Goal: Task Accomplishment & Management: Manage account settings

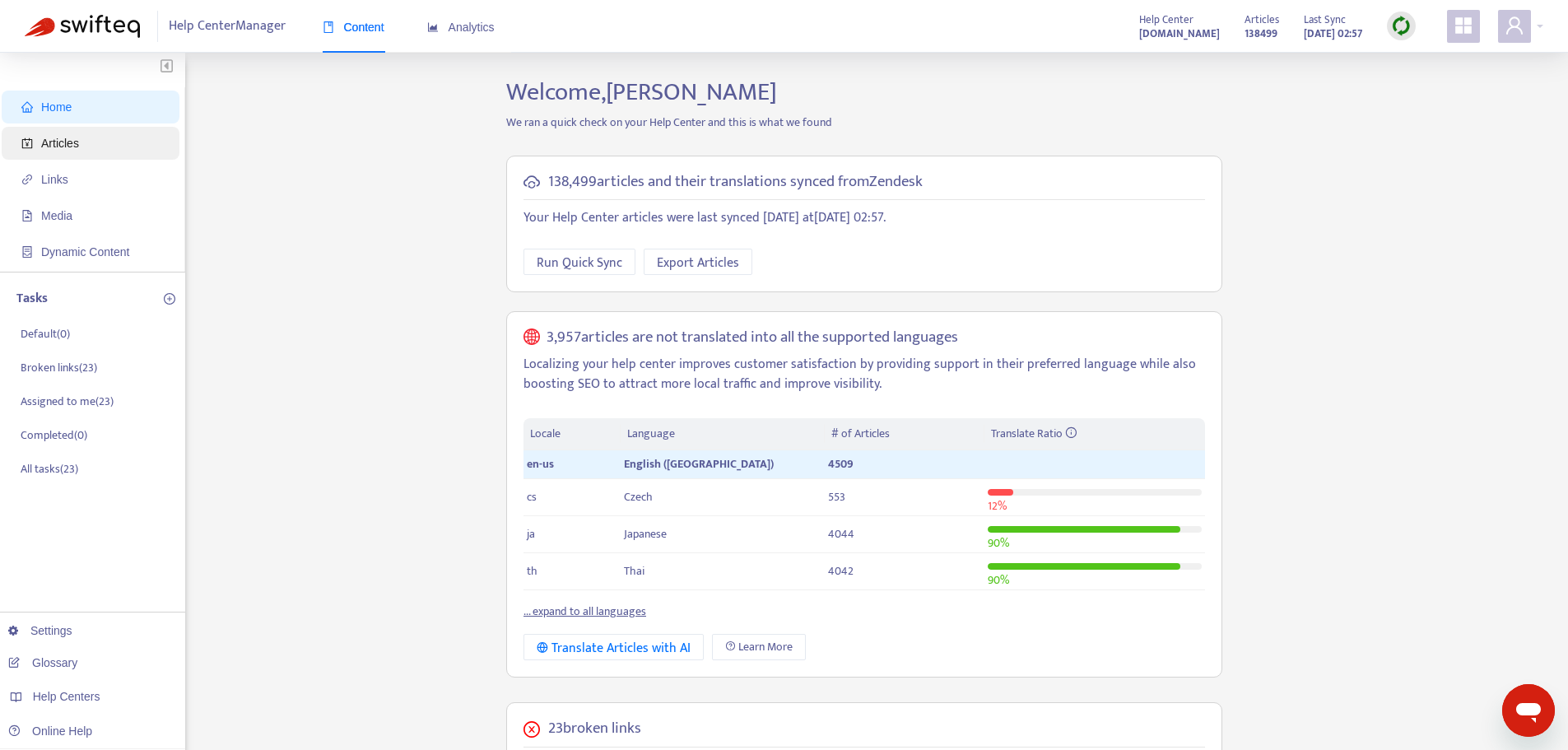
click at [78, 143] on span "Articles" at bounding box center [94, 142] width 145 height 33
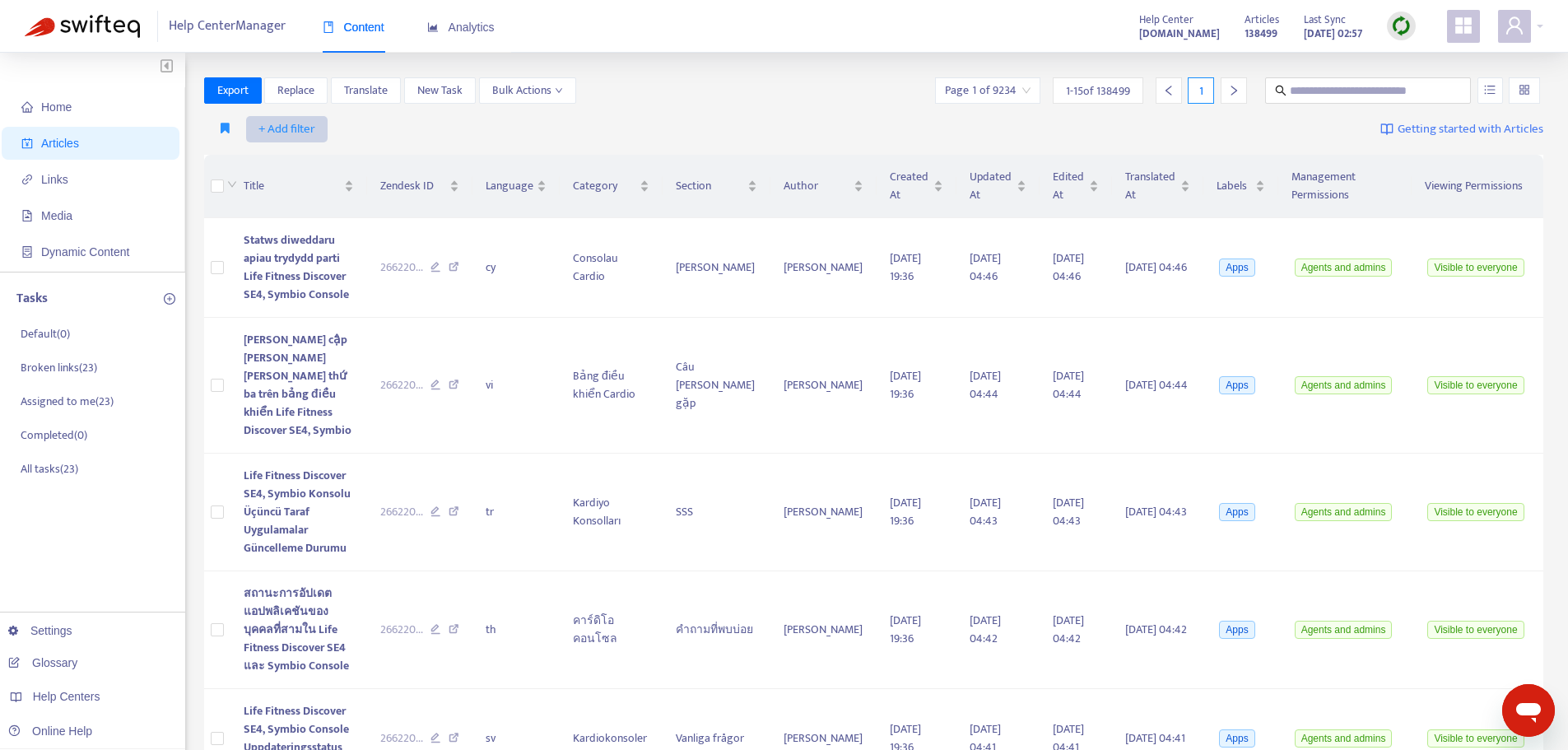
click at [284, 127] on span "+ Add filter" at bounding box center [286, 129] width 56 height 20
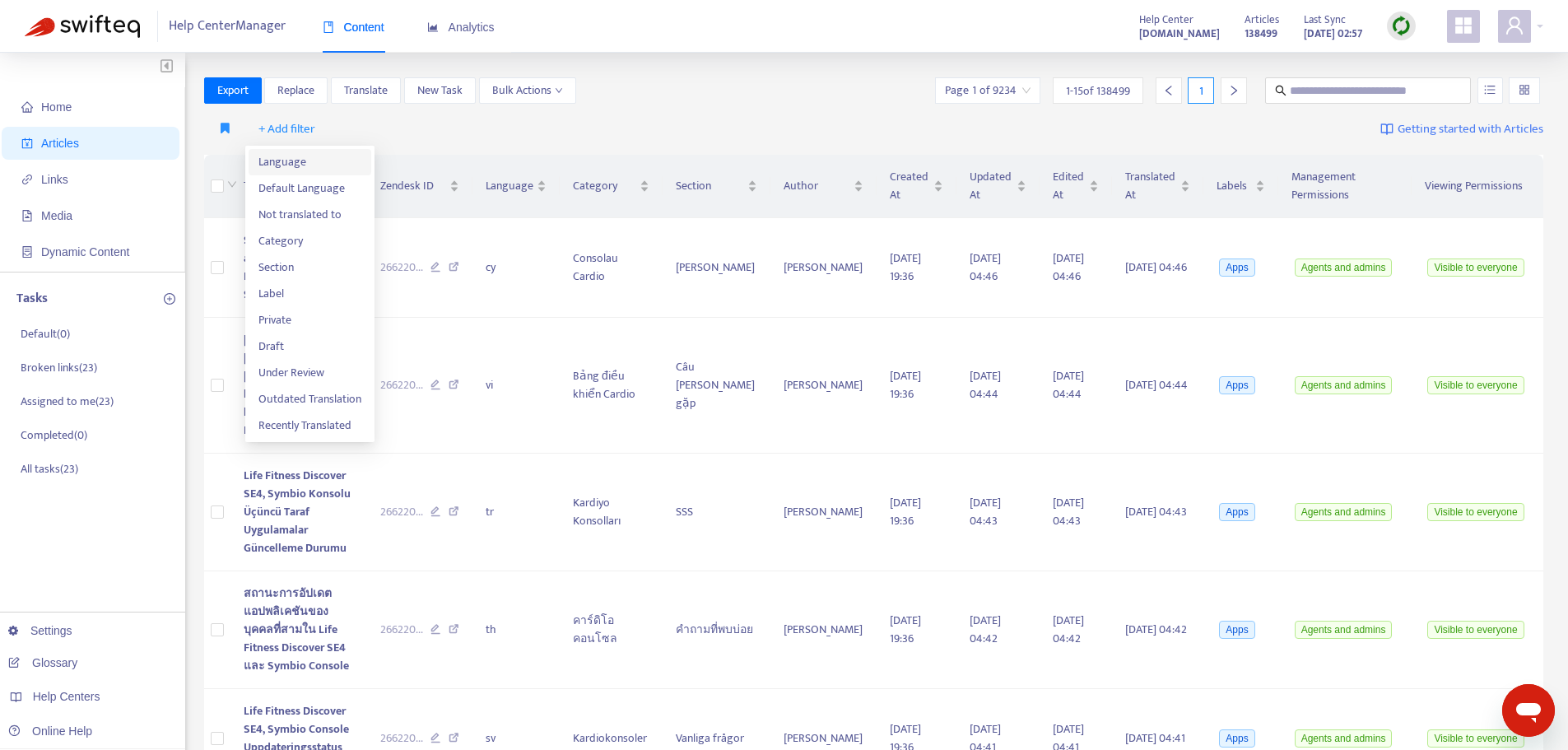
click at [293, 159] on span "Language" at bounding box center [309, 162] width 103 height 18
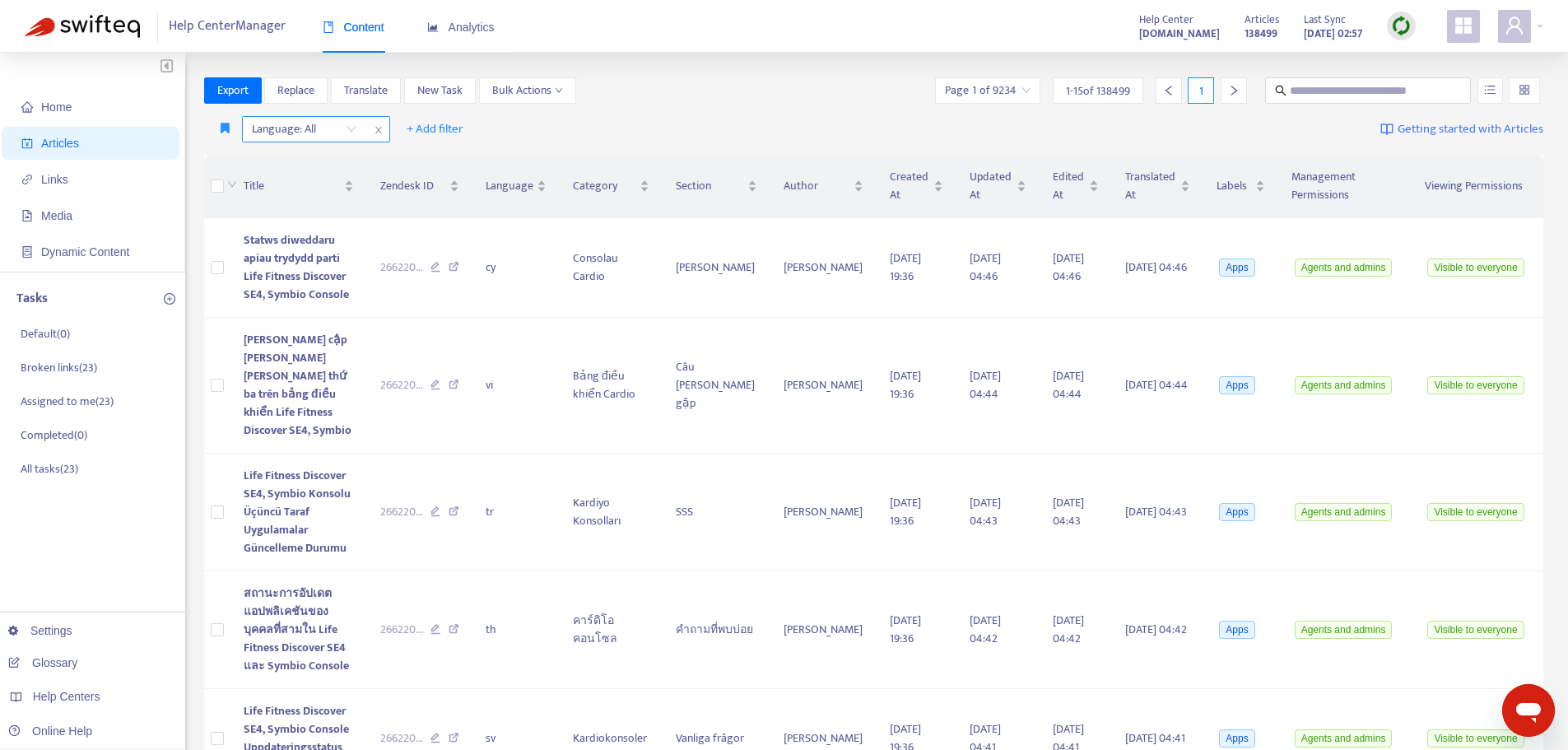
click at [346, 132] on div "Language: All" at bounding box center [304, 129] width 123 height 25
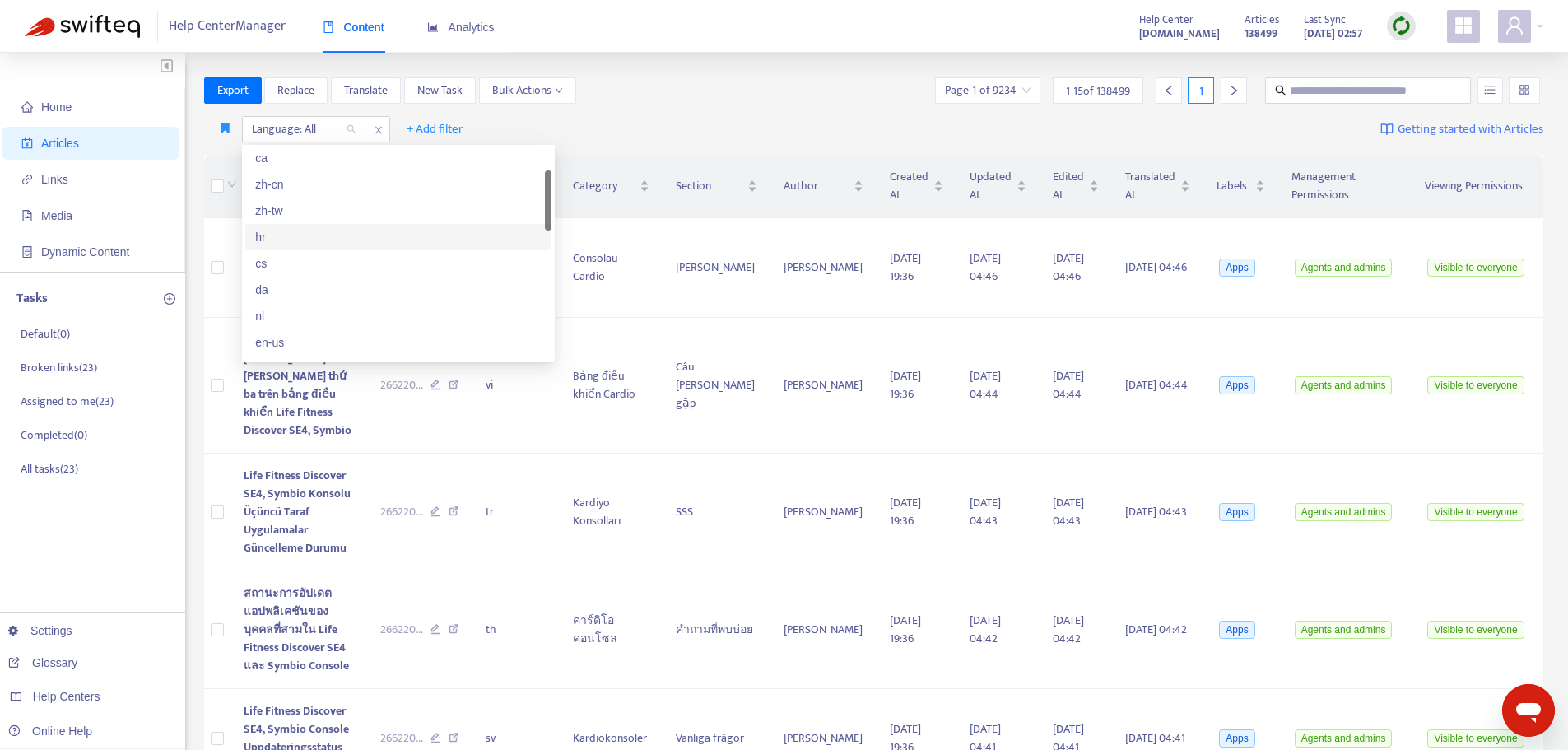
scroll to position [165, 0]
click at [277, 260] on div "en-us" at bounding box center [399, 260] width 287 height 18
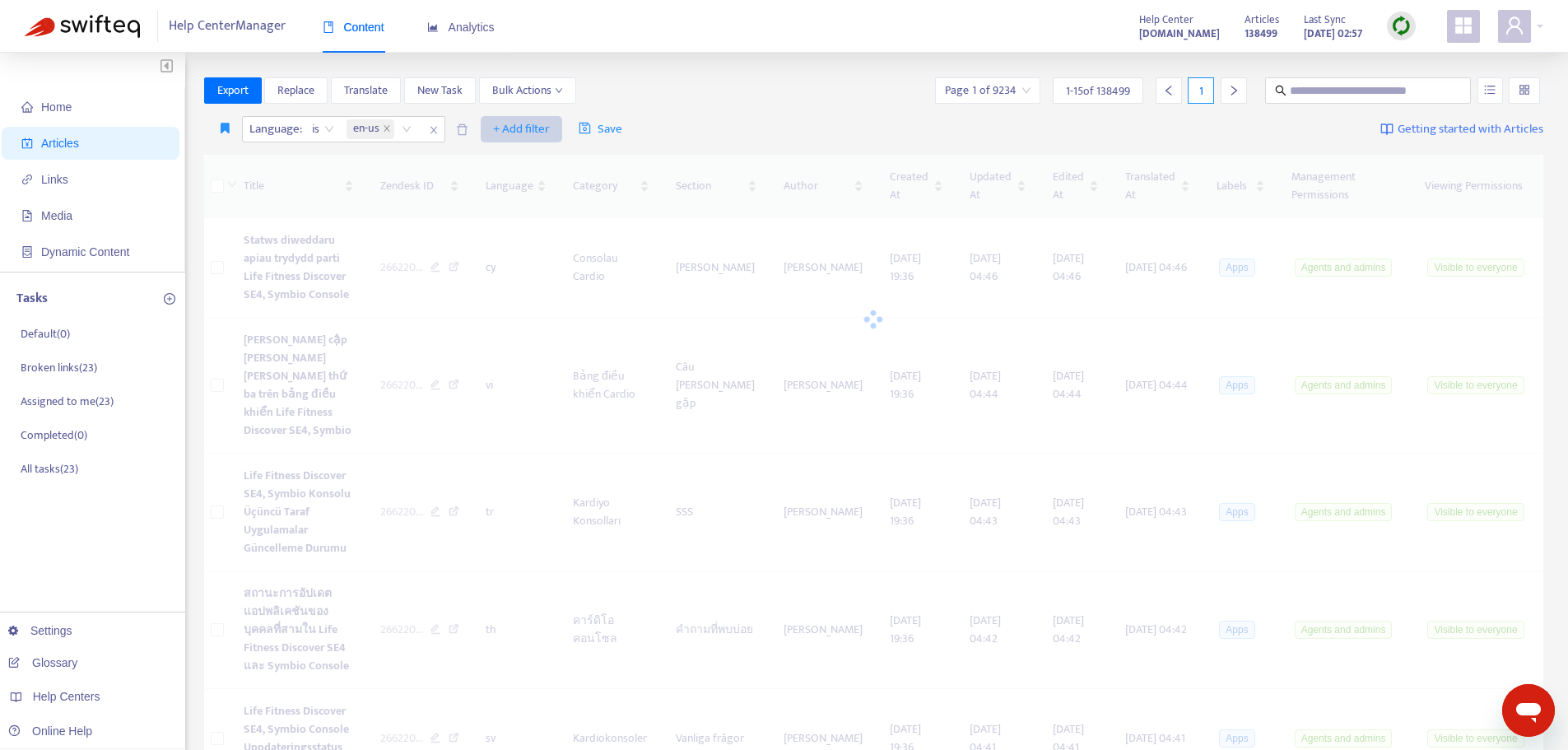
click at [530, 128] on span "+ Add filter" at bounding box center [521, 129] width 56 height 20
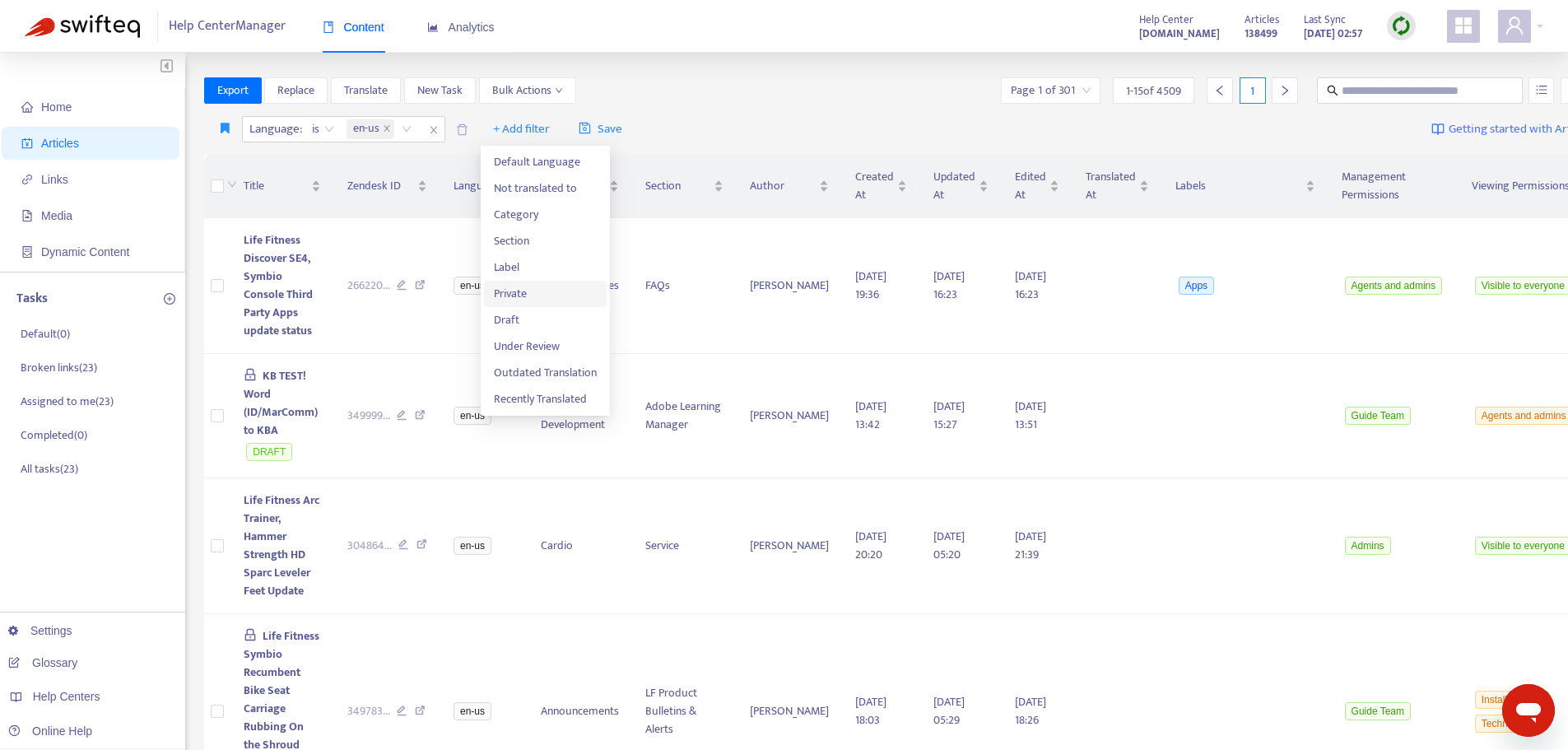
click at [523, 294] on span "Private" at bounding box center [545, 294] width 103 height 18
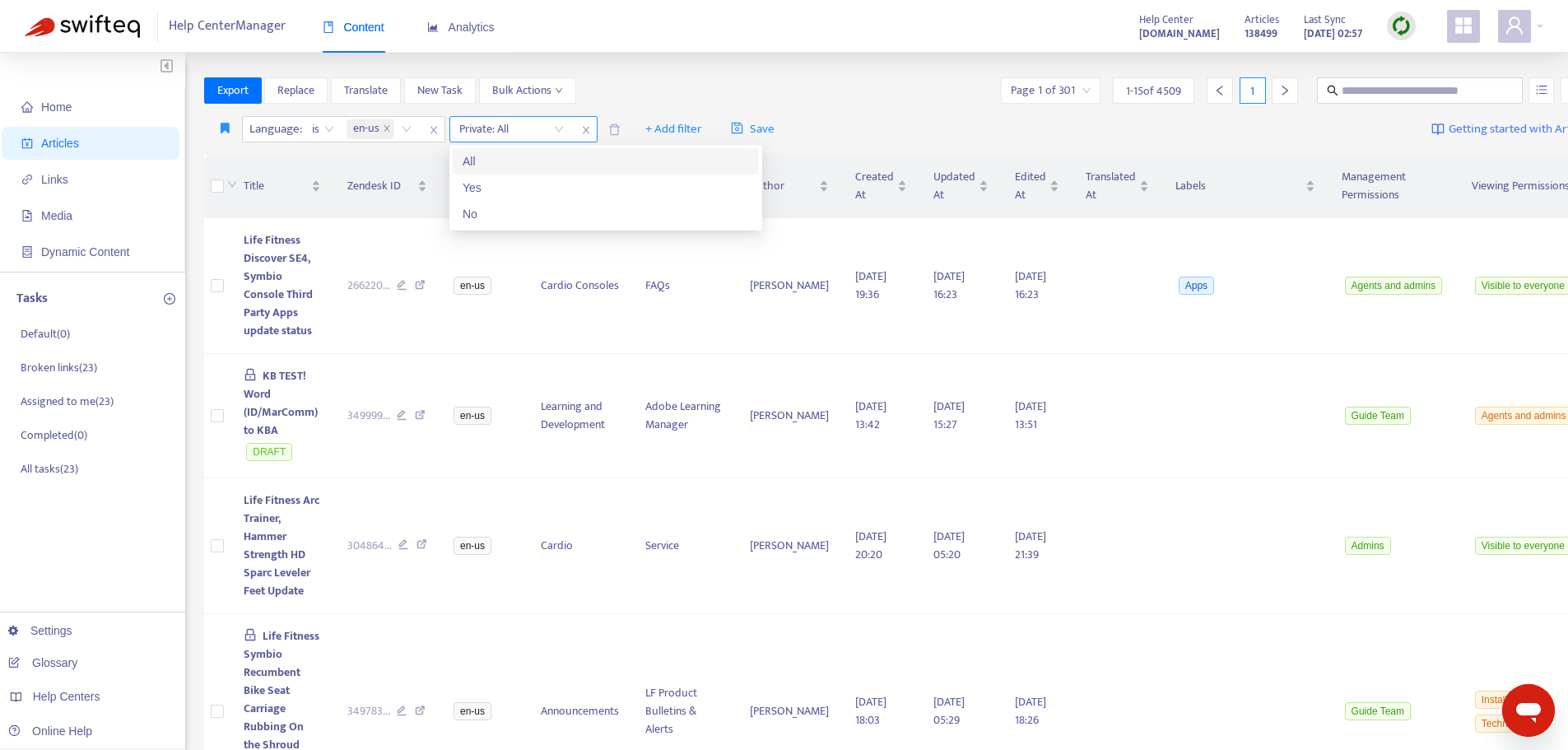
click at [554, 128] on input "search" at bounding box center [511, 129] width 105 height 25
click at [490, 191] on div "Yes" at bounding box center [606, 187] width 287 height 18
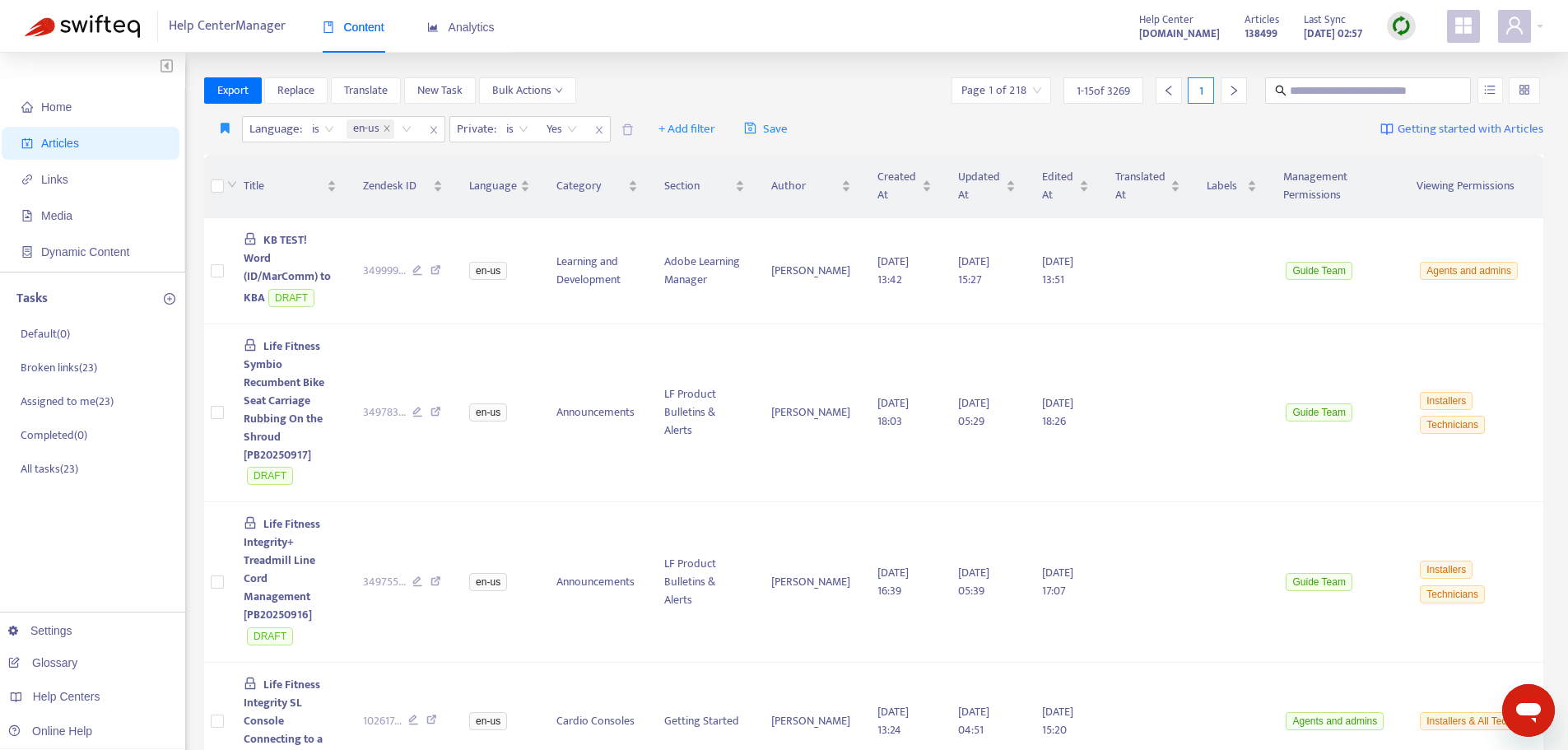
click at [1497, 187] on th "Viewing Permissions" at bounding box center [1473, 186] width 140 height 64
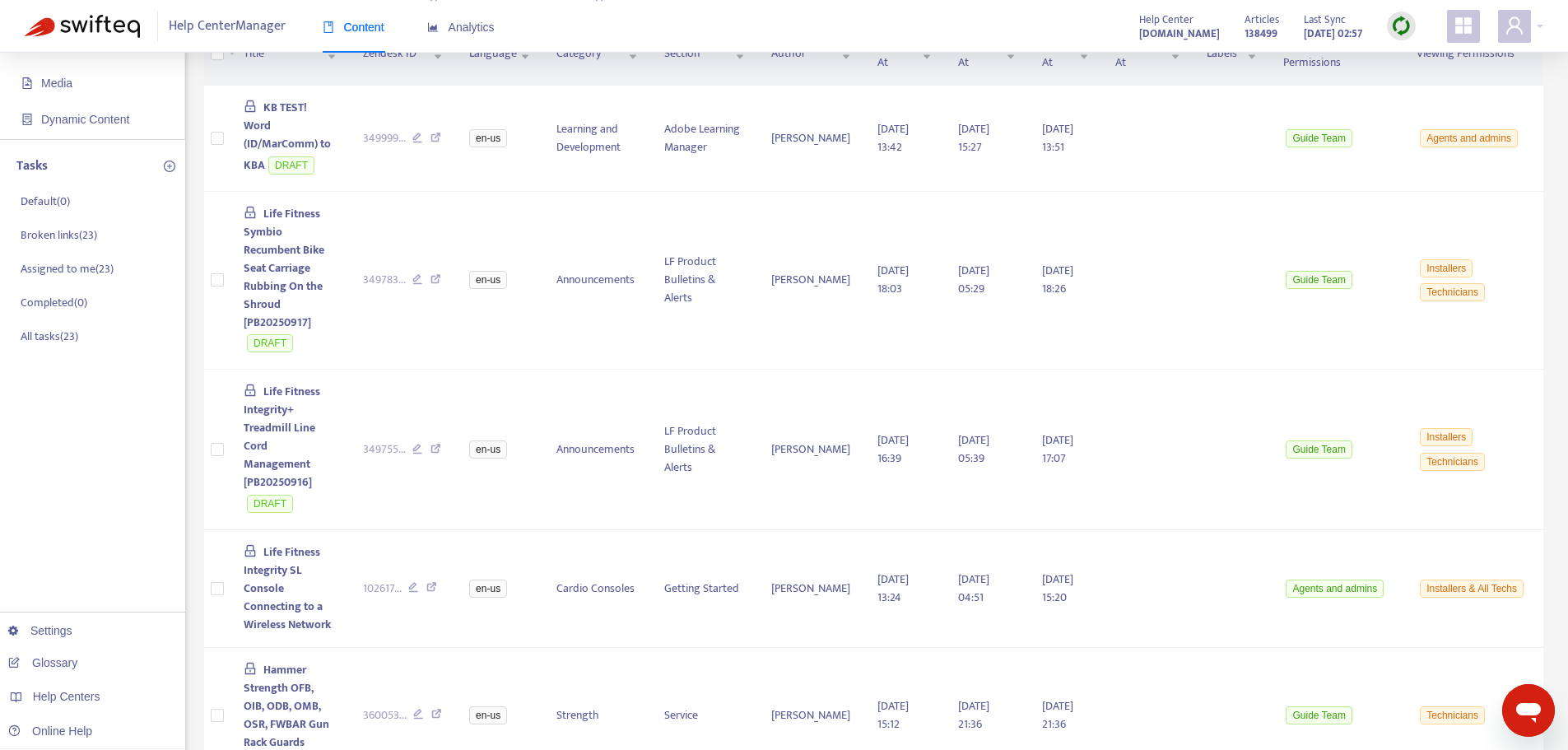
scroll to position [0, 0]
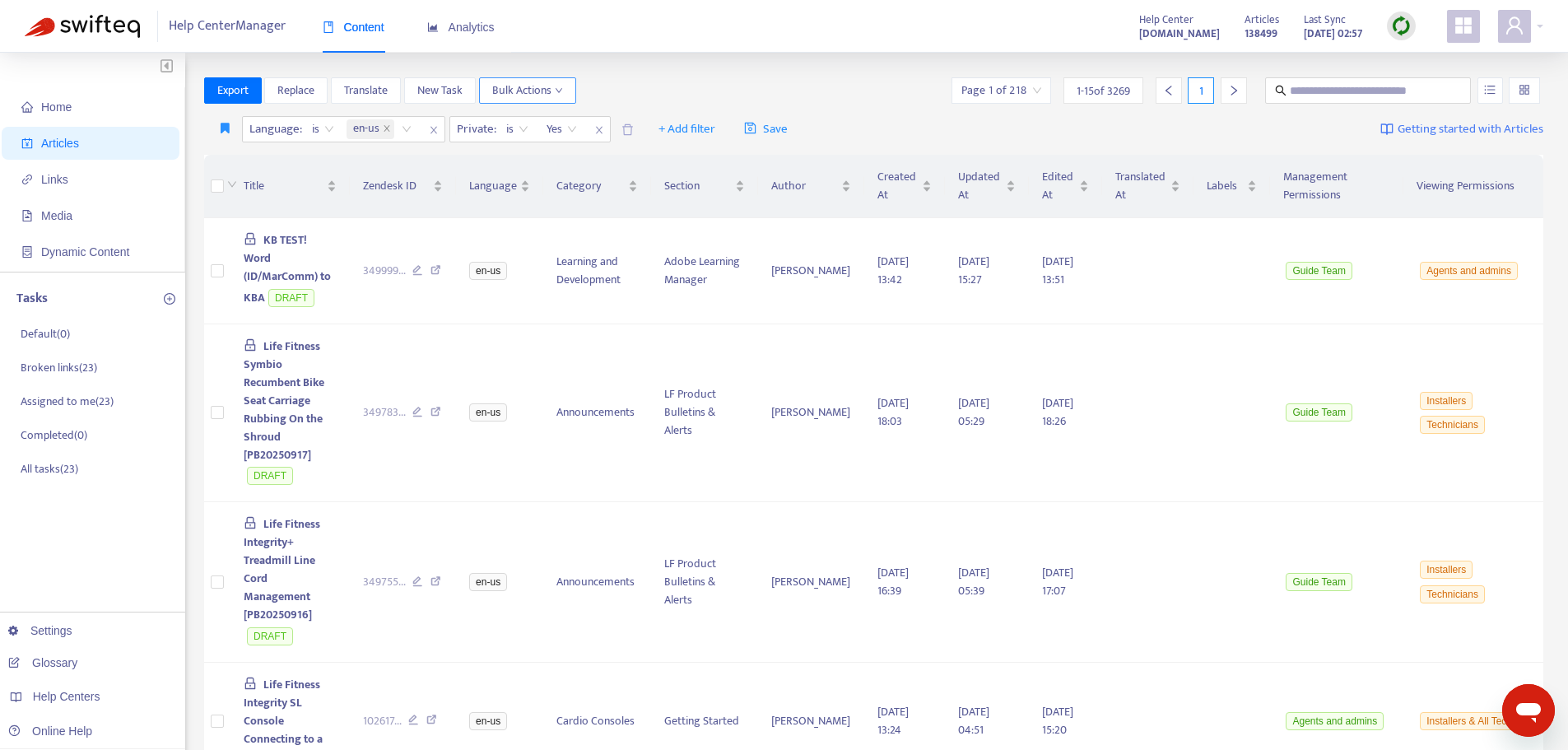
click at [554, 96] on span "Bulk Actions" at bounding box center [527, 91] width 71 height 18
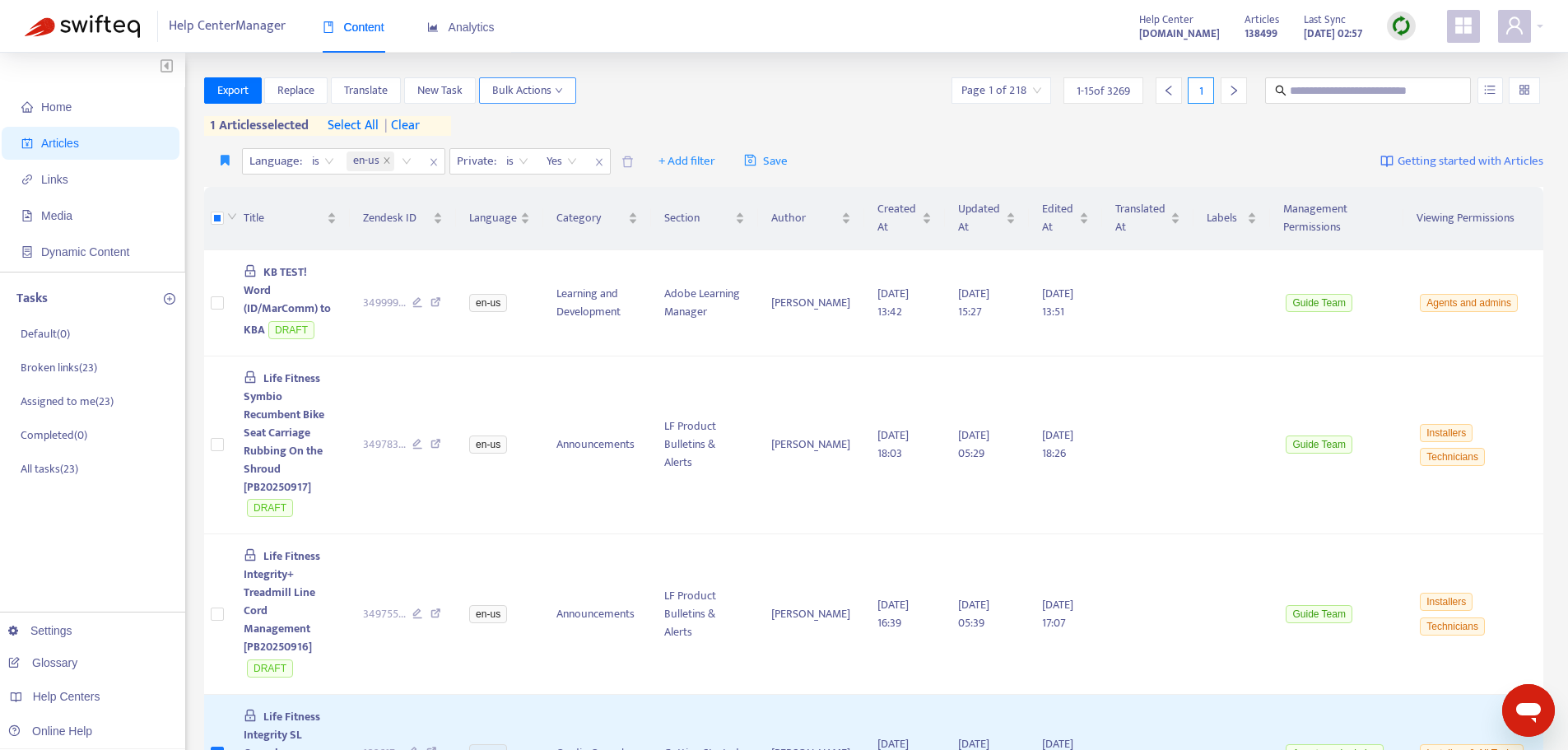
click at [511, 96] on span "Bulk Actions" at bounding box center [527, 91] width 71 height 18
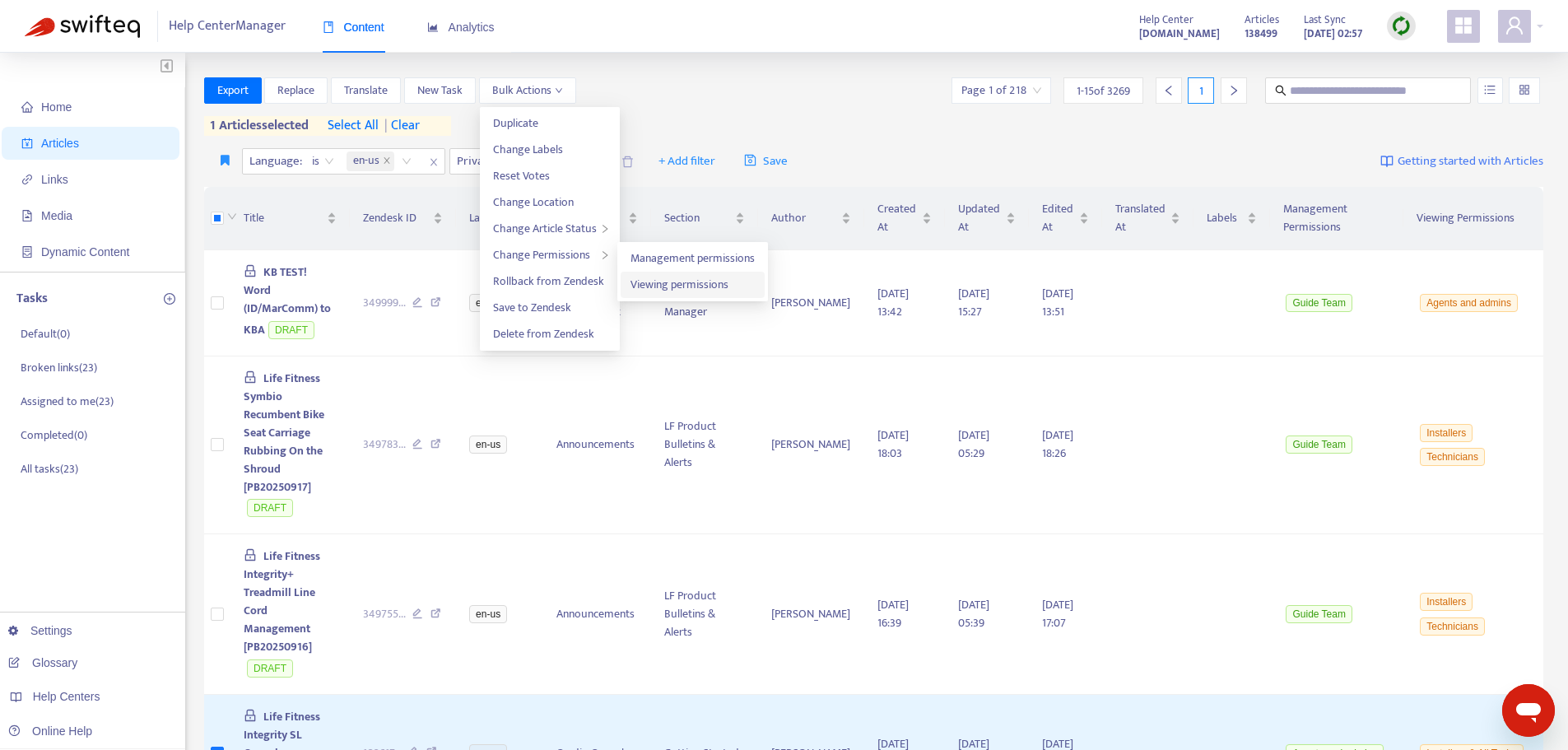
click at [681, 283] on span "Viewing permissions" at bounding box center [678, 284] width 98 height 19
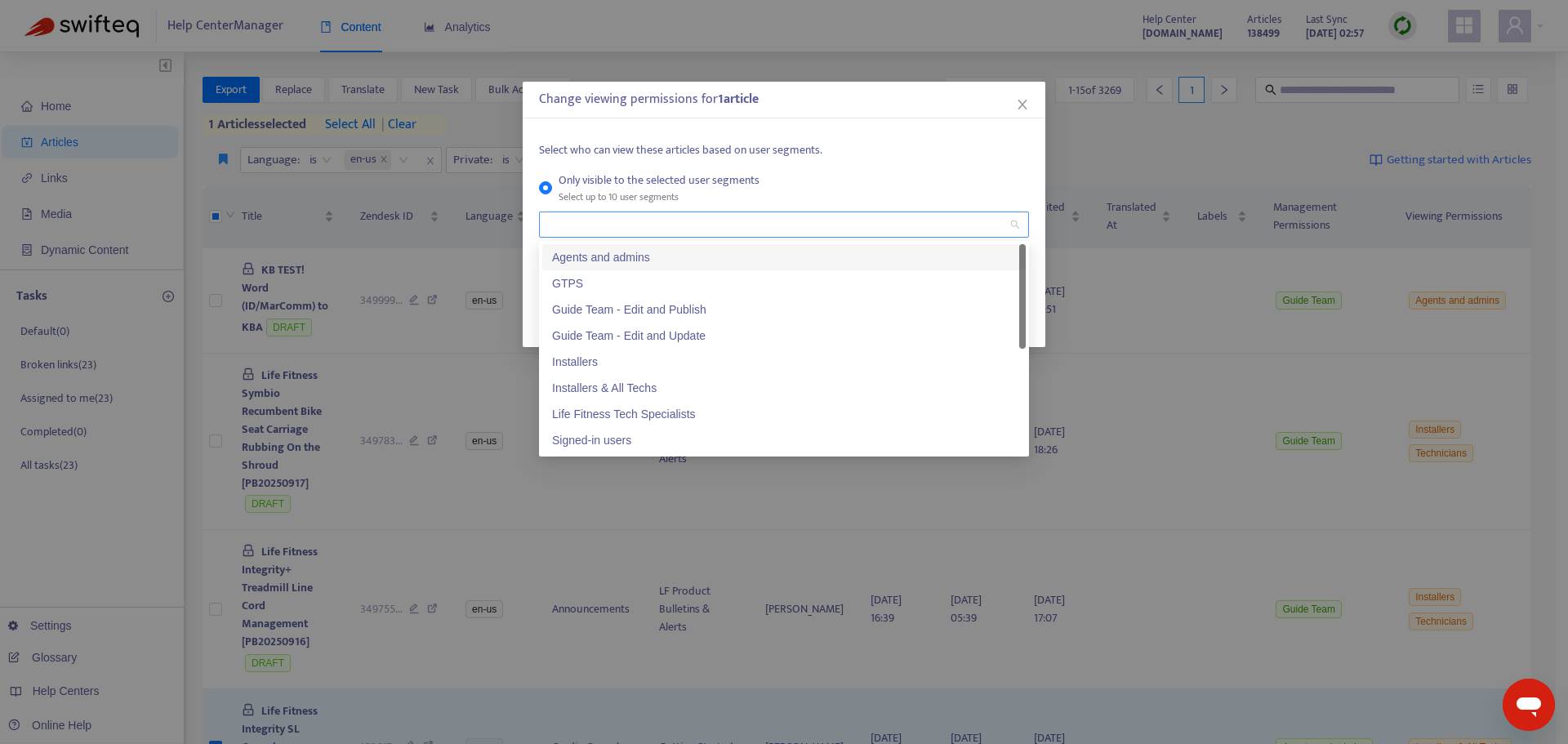
click at [1011, 224] on div at bounding box center [784, 224] width 490 height 26
click at [575, 362] on div "Installers" at bounding box center [784, 362] width 464 height 18
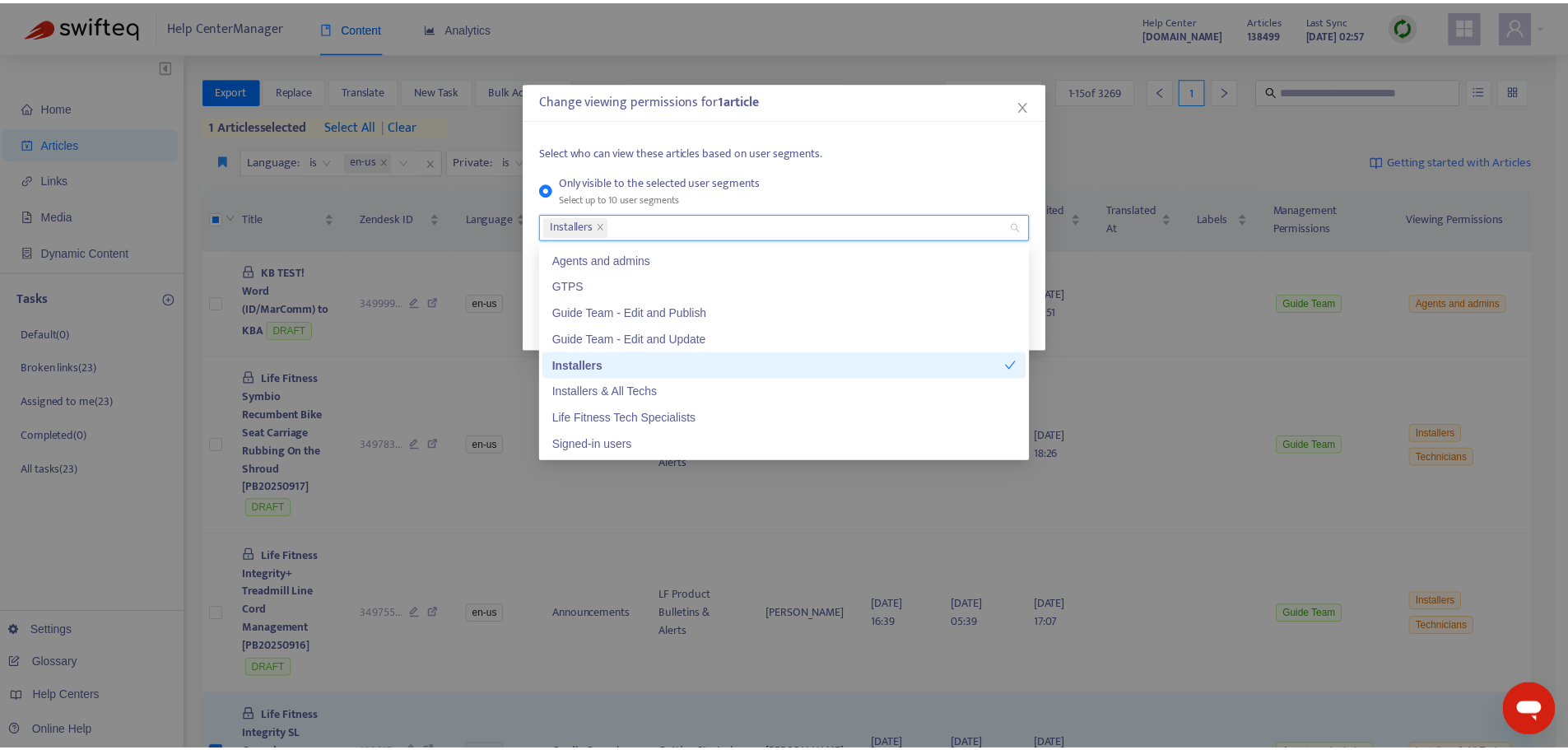
scroll to position [26, 0]
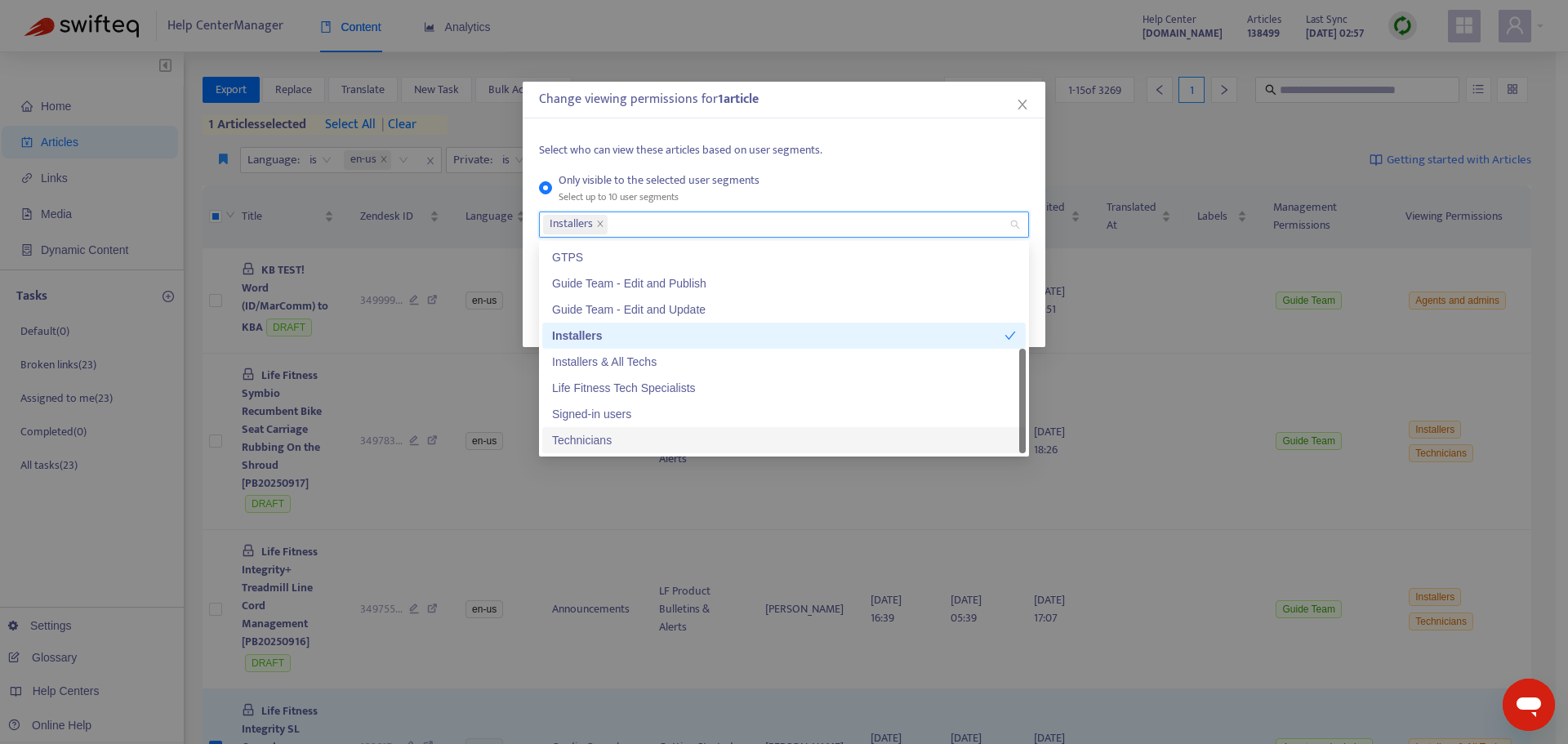
click at [583, 436] on div "Technicians" at bounding box center [784, 440] width 464 height 18
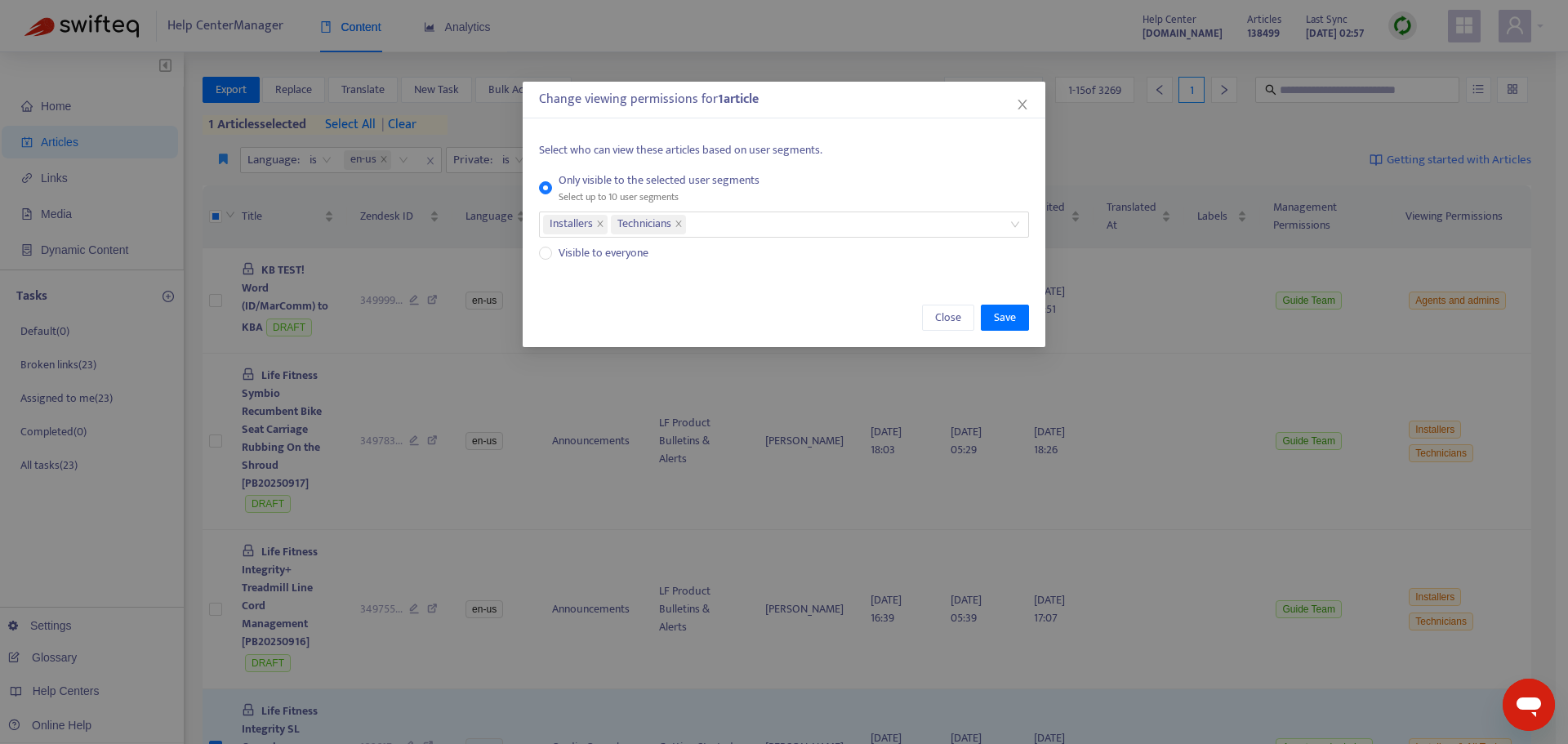
click at [874, 164] on div "Select who can view these articles based on user segments. Only visible to the …" at bounding box center [784, 202] width 490 height 121
click at [1016, 320] on span "Save" at bounding box center [1005, 317] width 22 height 18
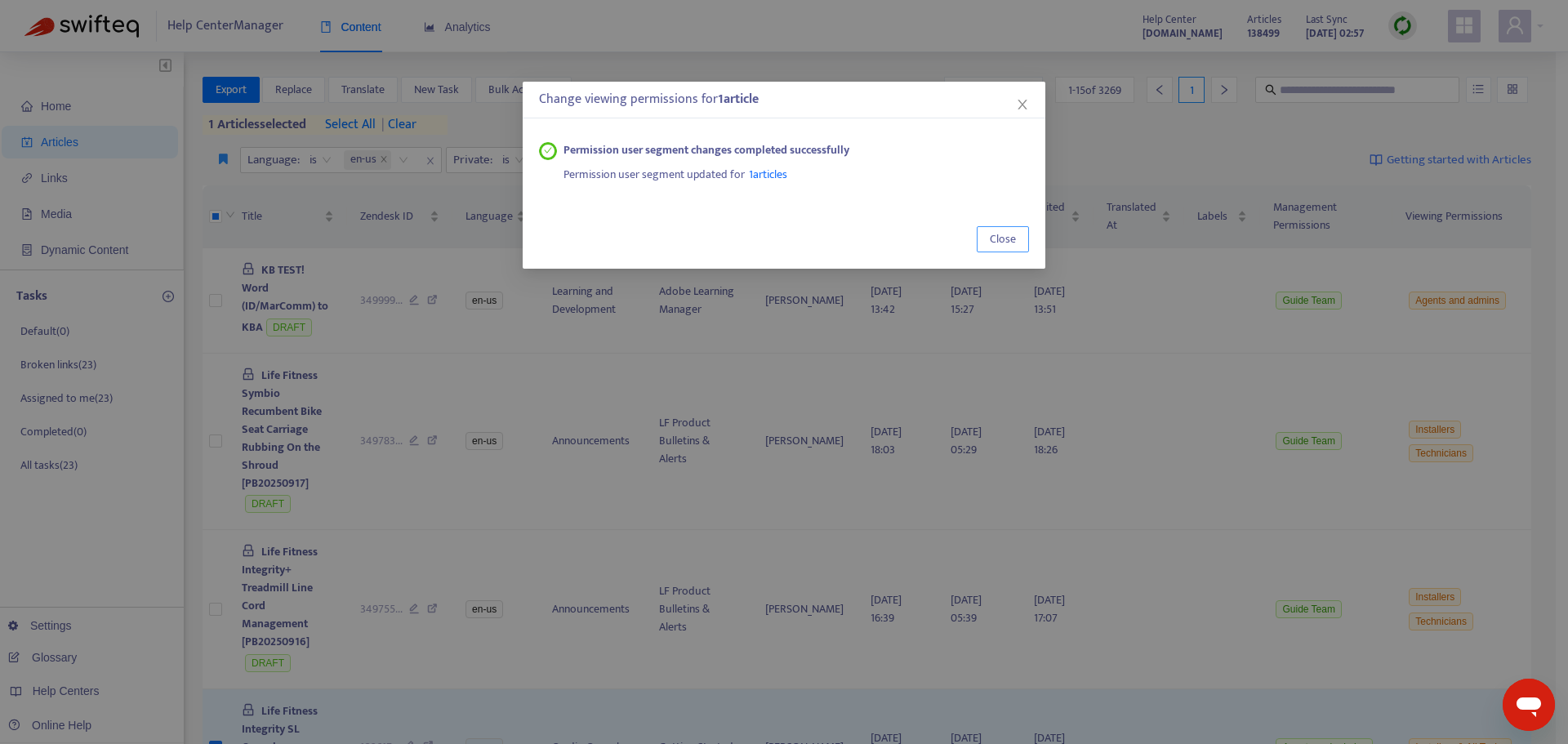
click at [996, 235] on span "Close" at bounding box center [1002, 239] width 26 height 18
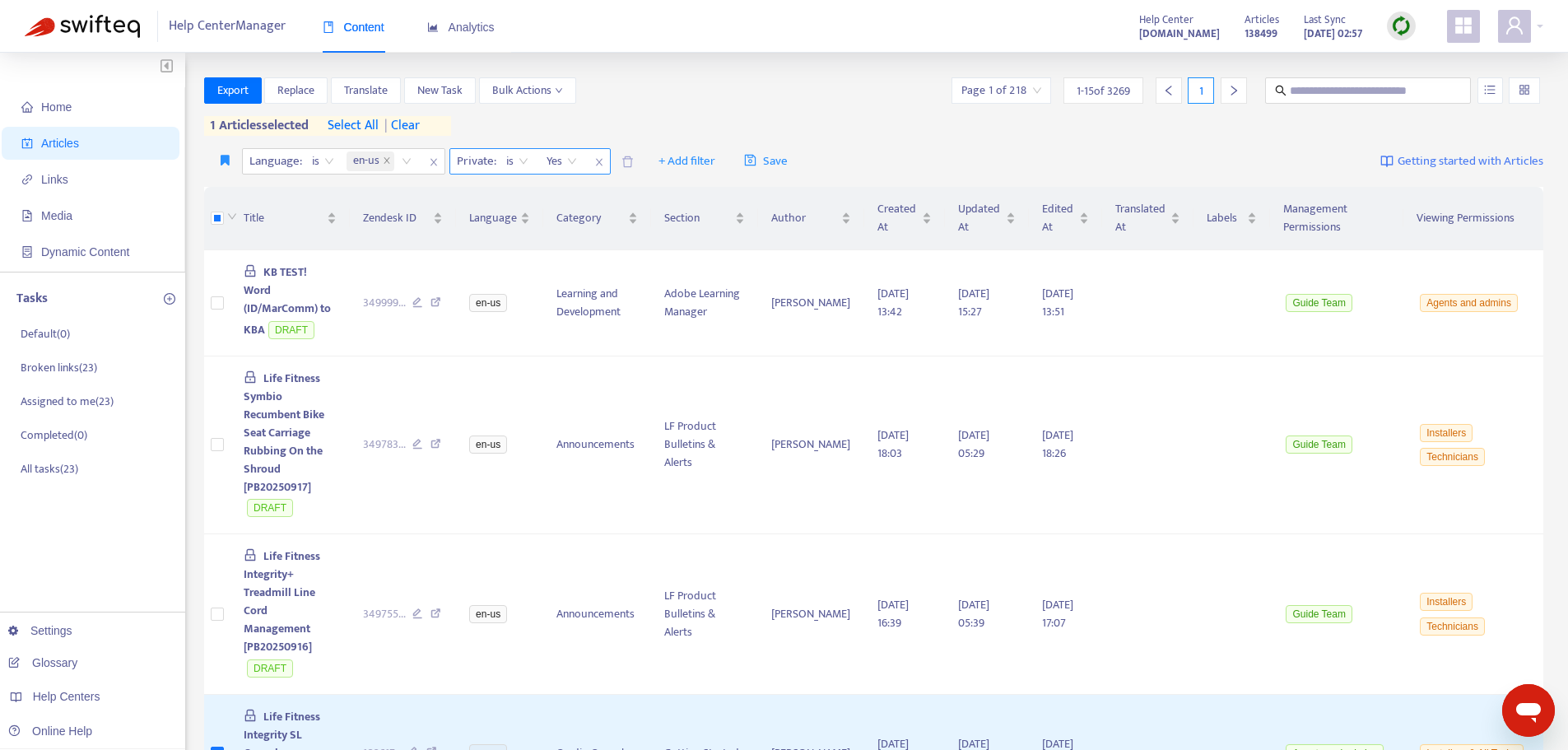
click at [521, 163] on span "is" at bounding box center [517, 161] width 22 height 25
click at [521, 222] on div "is not" at bounding box center [652, 220] width 287 height 18
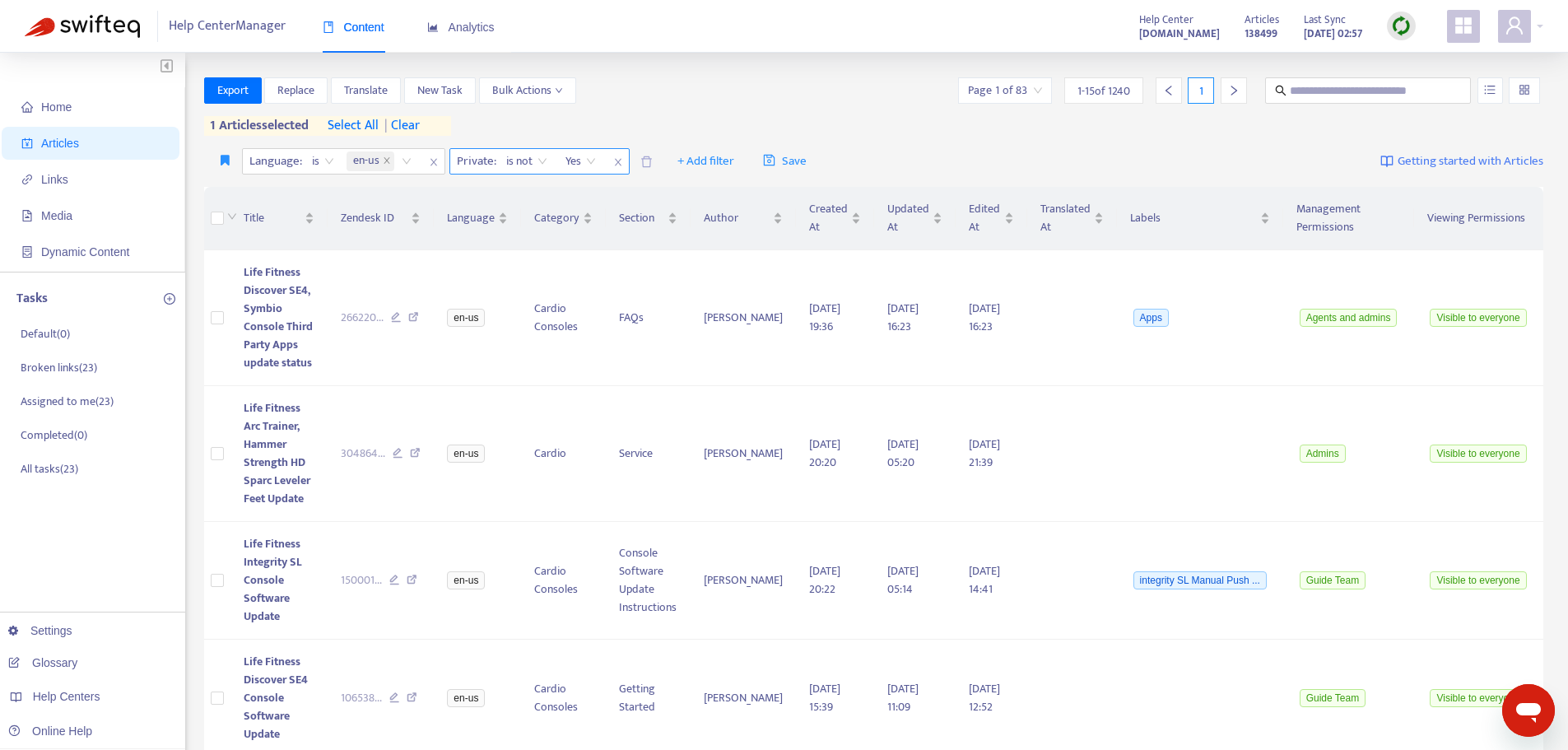
click at [540, 163] on span "is not" at bounding box center [527, 161] width 41 height 25
click at [528, 194] on div "is" at bounding box center [652, 194] width 287 height 18
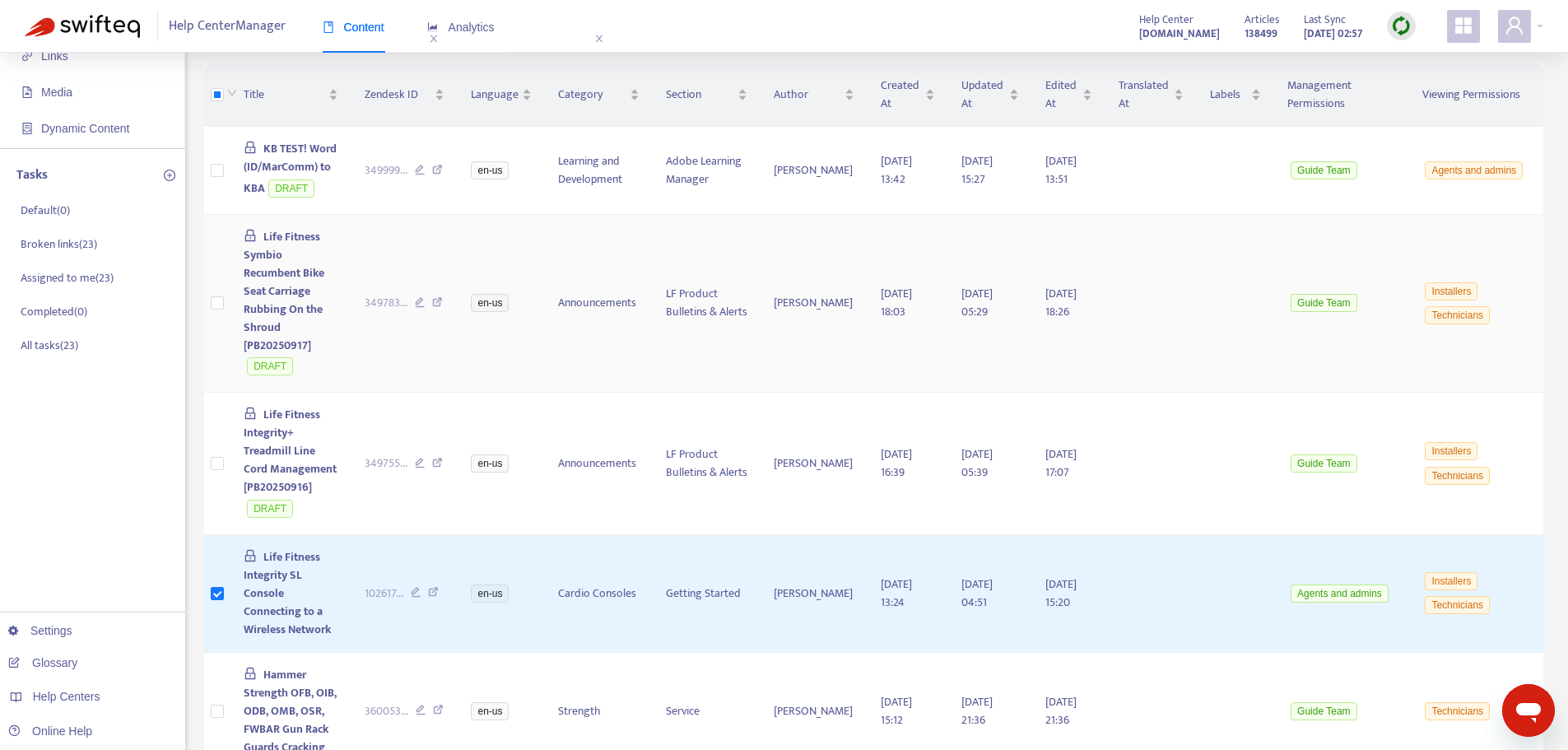
scroll to position [0, 0]
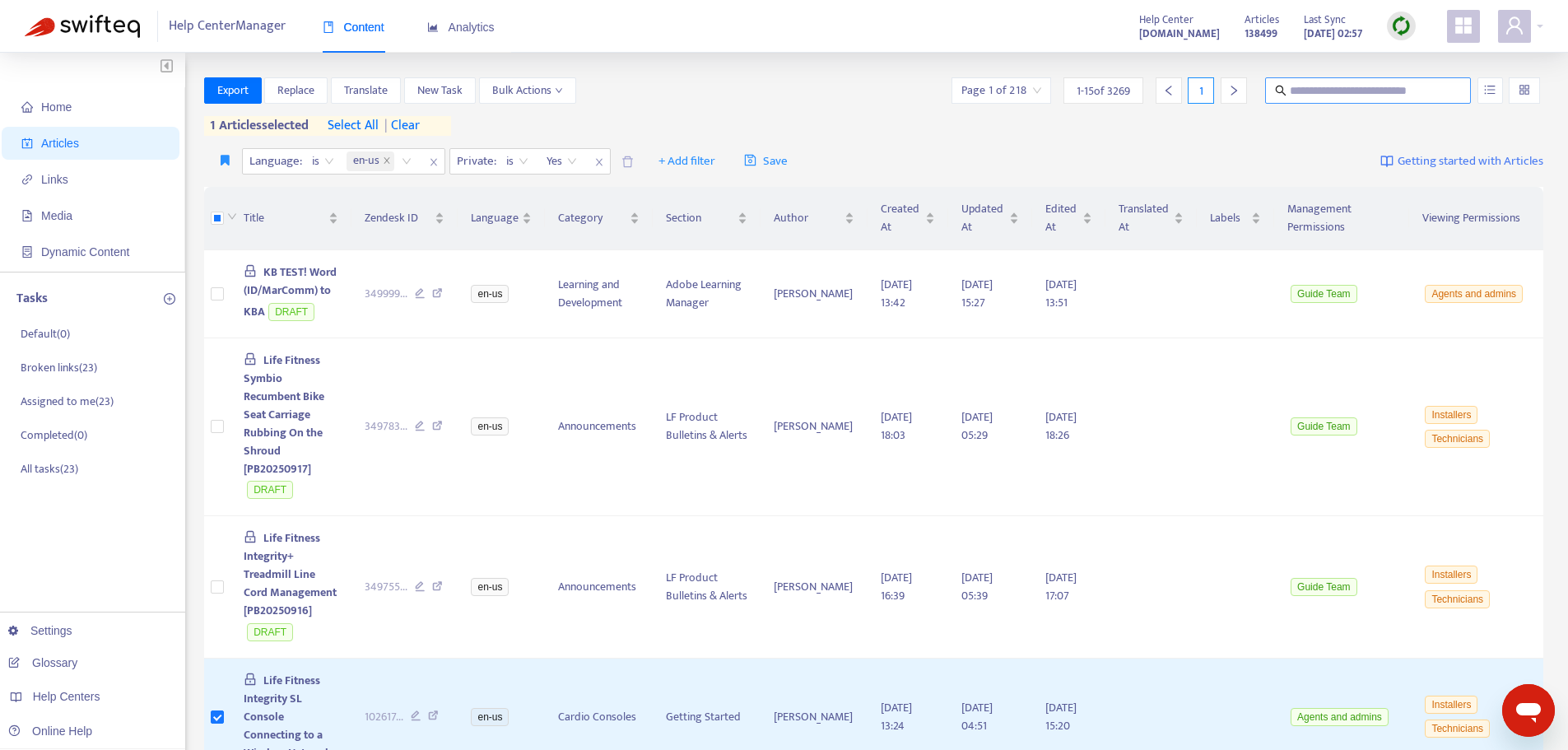
click at [1312, 89] on input "text" at bounding box center [1368, 91] width 158 height 18
type input "**********"
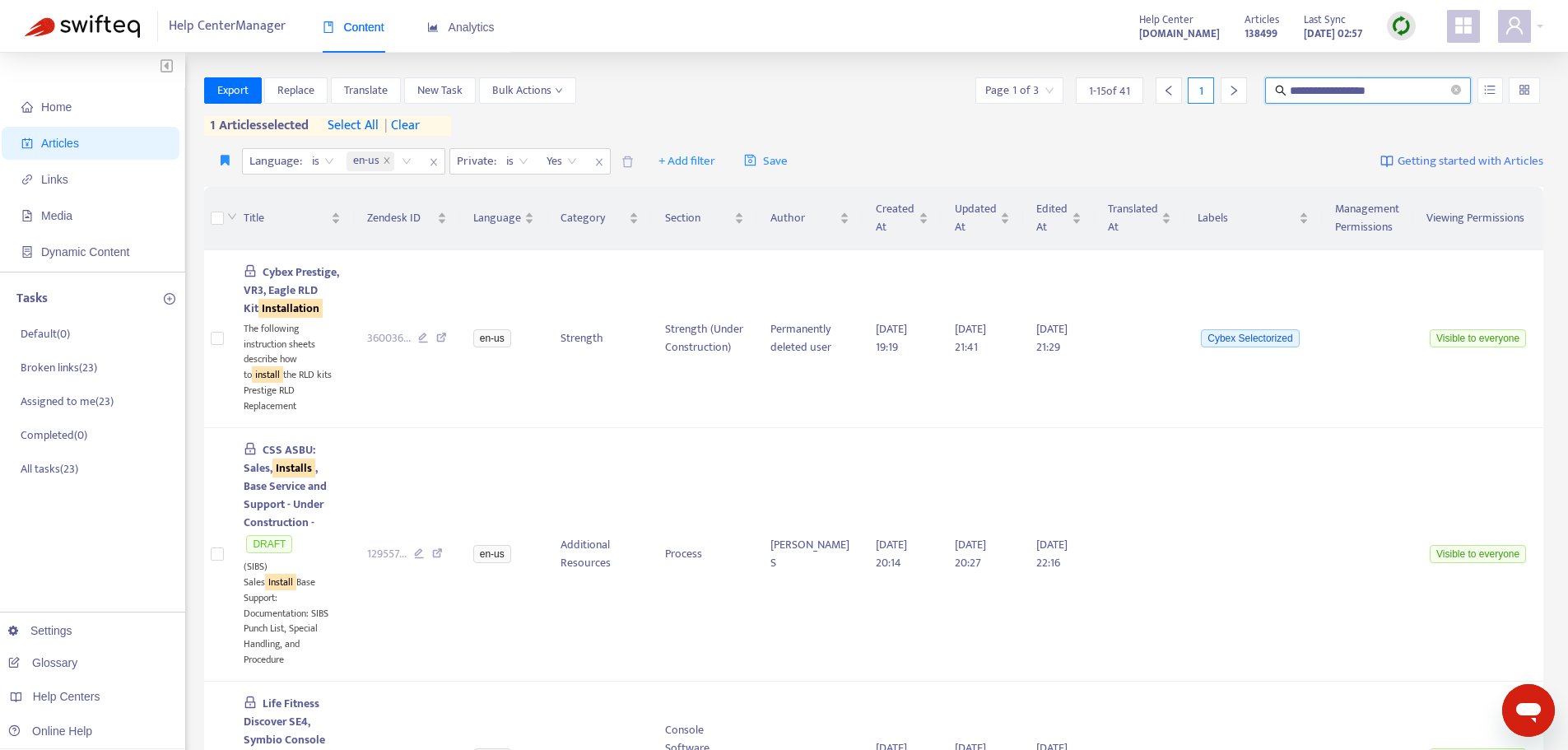
drag, startPoint x: 1381, startPoint y: 87, endPoint x: 1259, endPoint y: 91, distance: 122.1
click at [1259, 91] on div "**********" at bounding box center [1257, 90] width 571 height 26
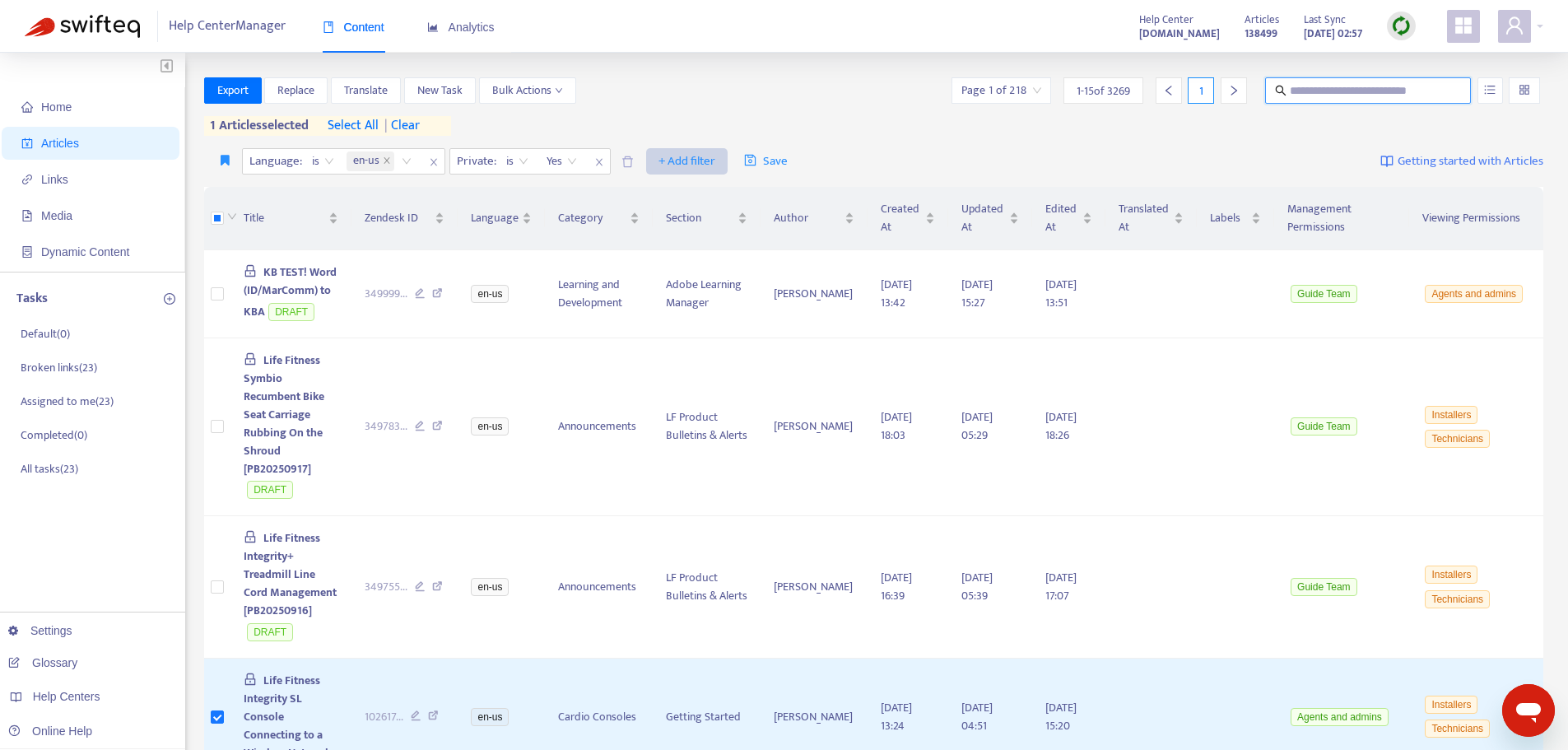
click at [695, 159] on span "+ Add filter" at bounding box center [686, 161] width 56 height 20
click at [642, 122] on div "Export Replace Translate New Task Bulk Actions Page 1 of 218 1 - 15 of 3269 1 1…" at bounding box center [874, 106] width 1340 height 58
